Goal: Transaction & Acquisition: Purchase product/service

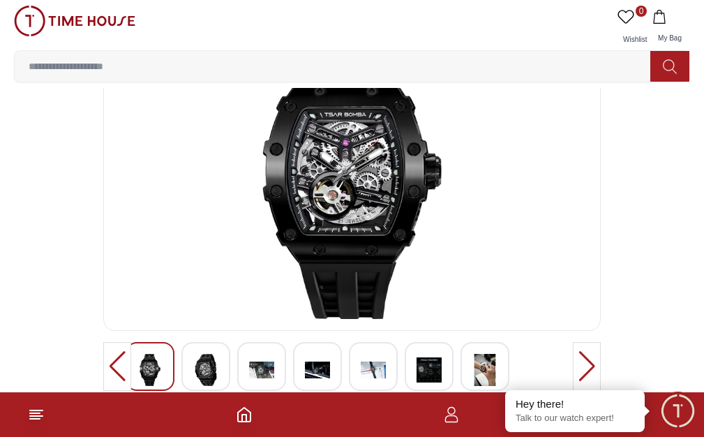
scroll to position [66, 0]
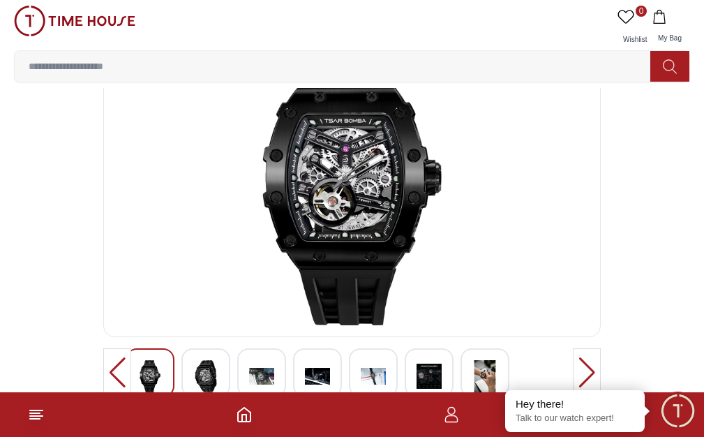
scroll to position [68, 0]
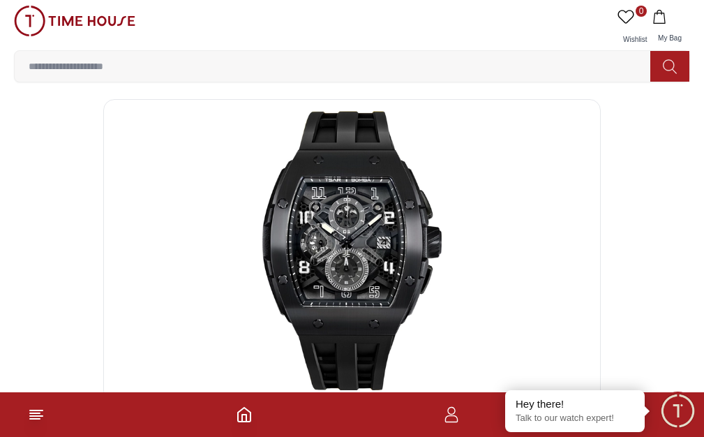
scroll to position [70, 0]
